Goal: Information Seeking & Learning: Learn about a topic

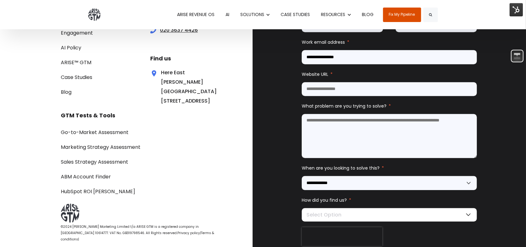
scroll to position [2096, 0]
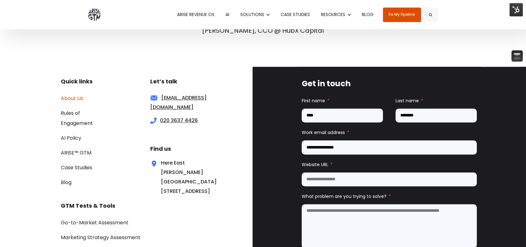
click at [70, 95] on link "About Us" at bounding box center [72, 98] width 22 height 7
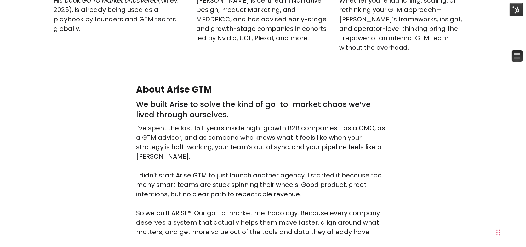
scroll to position [976, 0]
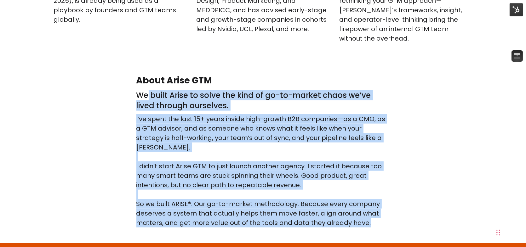
drag, startPoint x: 138, startPoint y: 72, endPoint x: 369, endPoint y: 190, distance: 259.1
click at [369, 190] on div "About Arise GTM We built Arise to solve the kind of go-to-market chaos we’ve li…" at bounding box center [262, 151] width 253 height 153
copy div "We built Arise to solve the kind of go-to-market chaos we’ve lived through ours…"
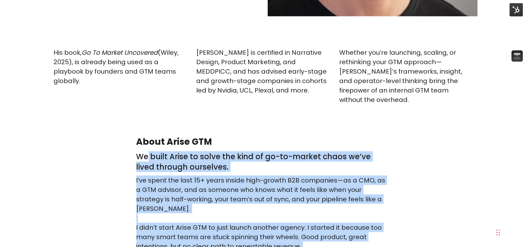
scroll to position [945, 0]
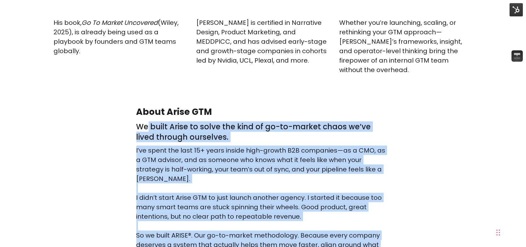
copy div "We built Arise to solve the kind of go-to-market chaos we’ve lived through ours…"
click at [426, 106] on div "About Arise GTM We built Arise to solve the kind of go-to-market chaos we’ve li…" at bounding box center [263, 182] width 526 height 153
